Goal: Transaction & Acquisition: Obtain resource

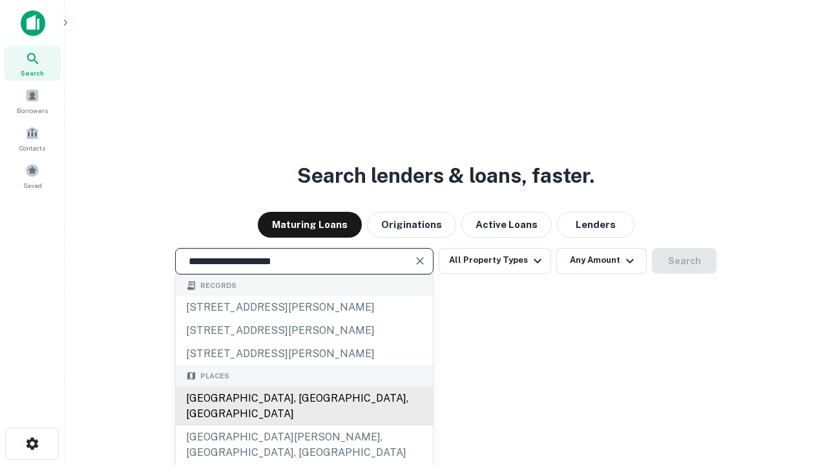
click at [304, 426] on div "[GEOGRAPHIC_DATA], [GEOGRAPHIC_DATA], [GEOGRAPHIC_DATA]" at bounding box center [304, 406] width 257 height 39
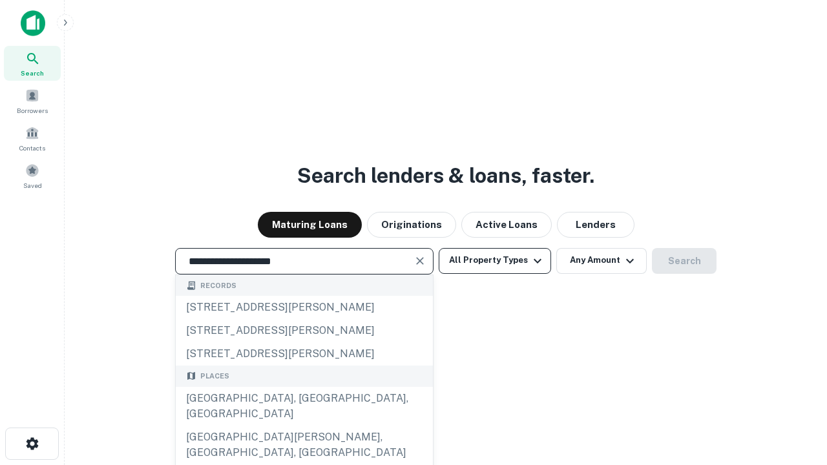
type input "**********"
click at [495, 260] on button "All Property Types" at bounding box center [495, 261] width 112 height 26
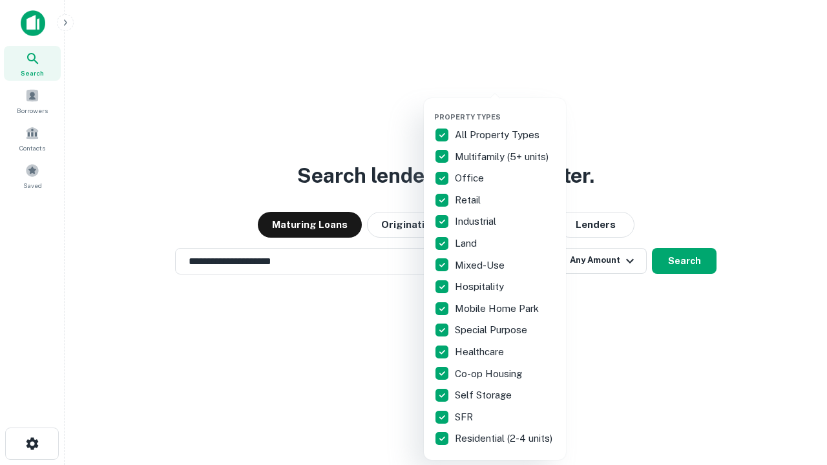
click at [505, 109] on button "button" at bounding box center [505, 109] width 142 height 1
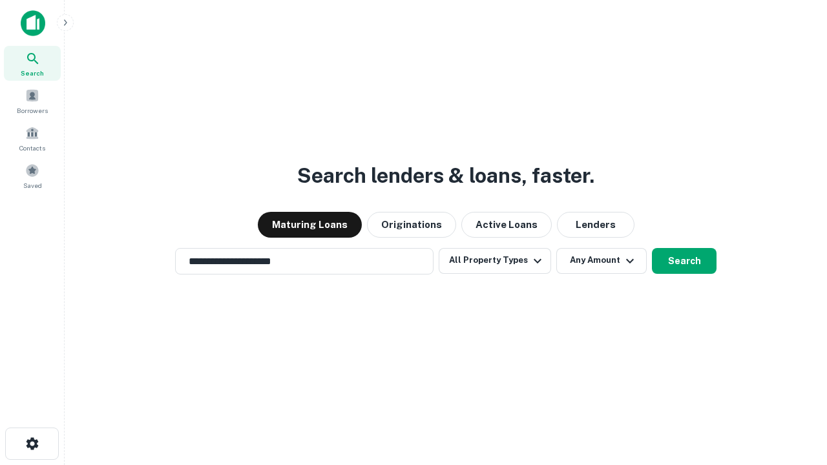
scroll to position [20, 0]
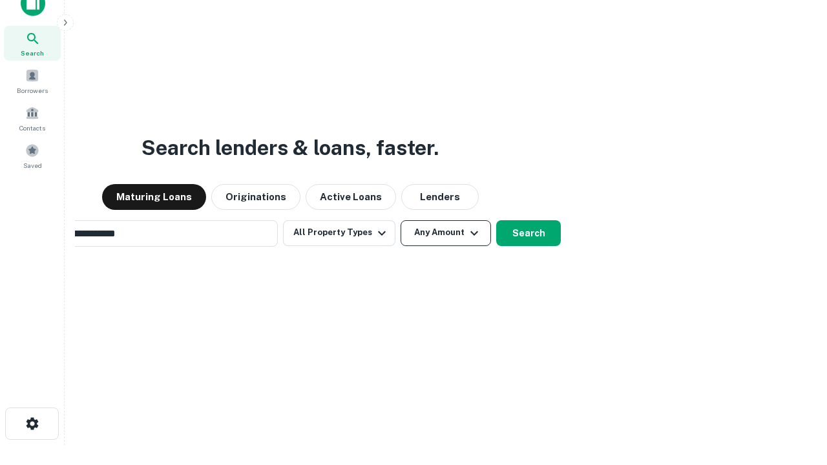
click at [401, 220] on button "Any Amount" at bounding box center [446, 233] width 90 height 26
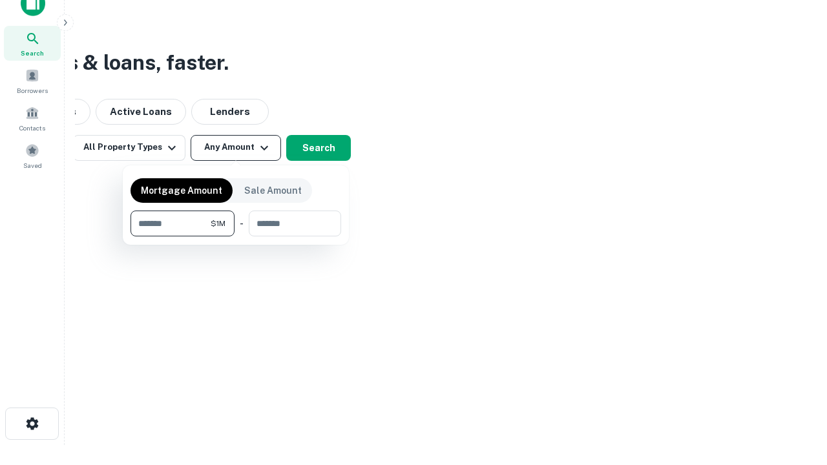
scroll to position [21, 0]
type input "*******"
click at [236, 237] on button "button" at bounding box center [236, 237] width 211 height 1
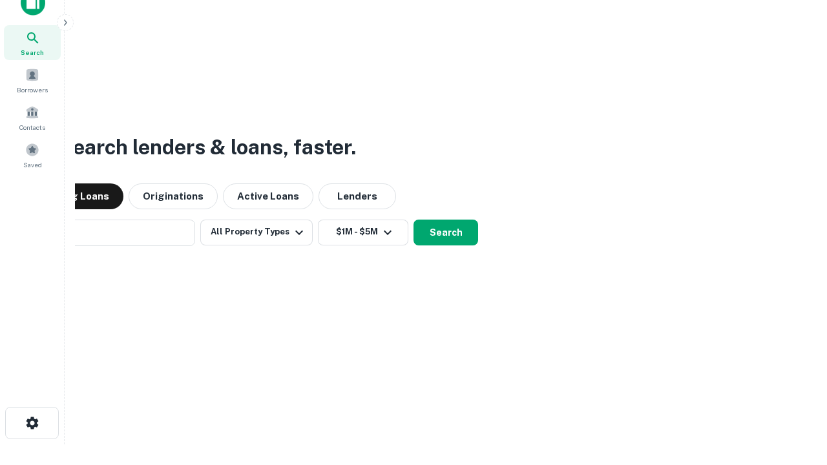
scroll to position [20, 0]
click at [414, 220] on button "Search" at bounding box center [446, 233] width 65 height 26
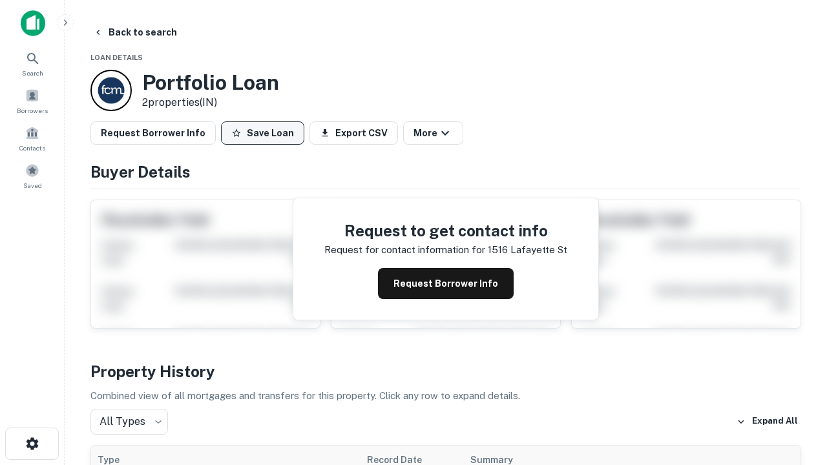
click at [262, 133] on button "Save Loan" at bounding box center [262, 132] width 83 height 23
